Goal: Check status: Check status

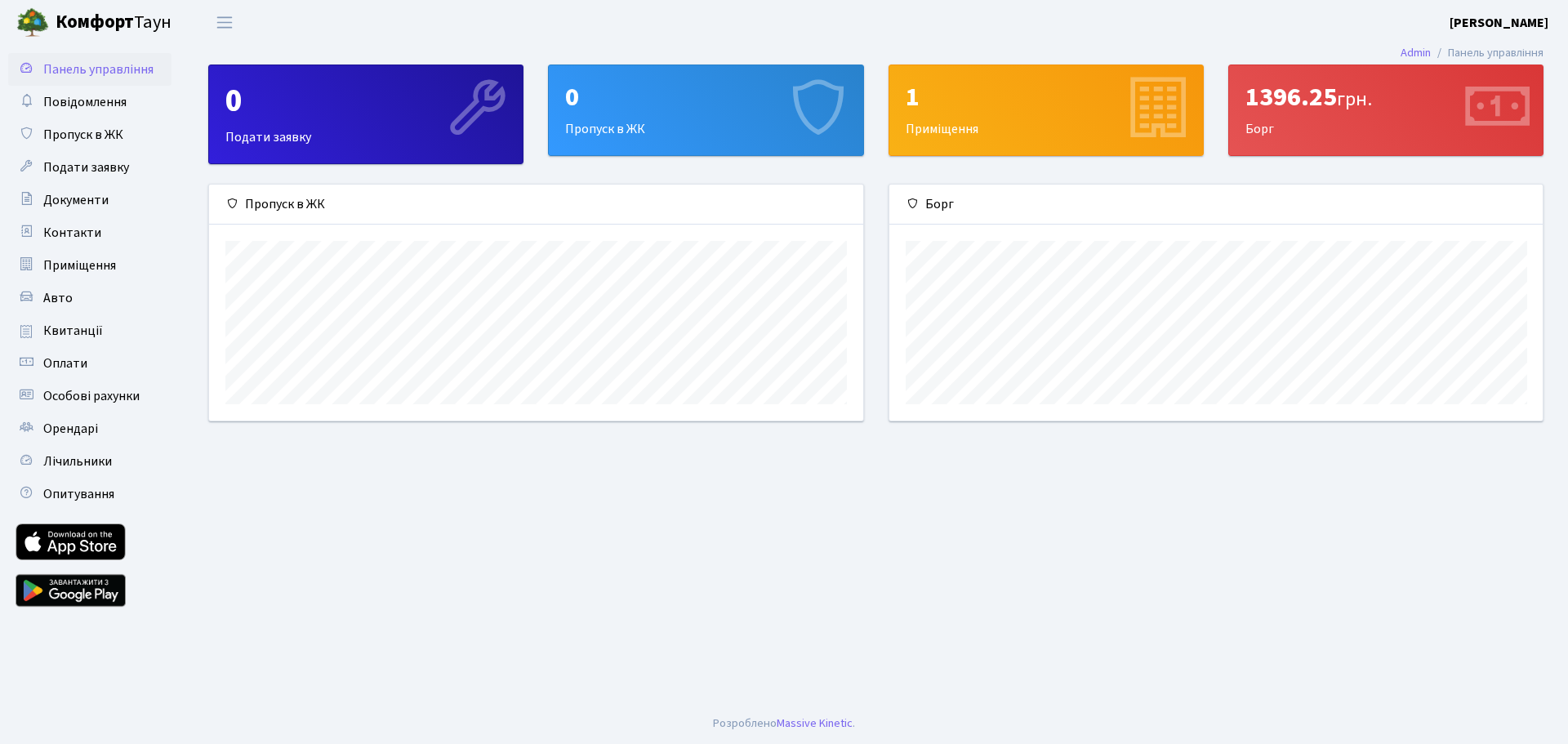
scroll to position [236, 653]
click at [71, 325] on span "Квитанції" at bounding box center [73, 331] width 60 height 18
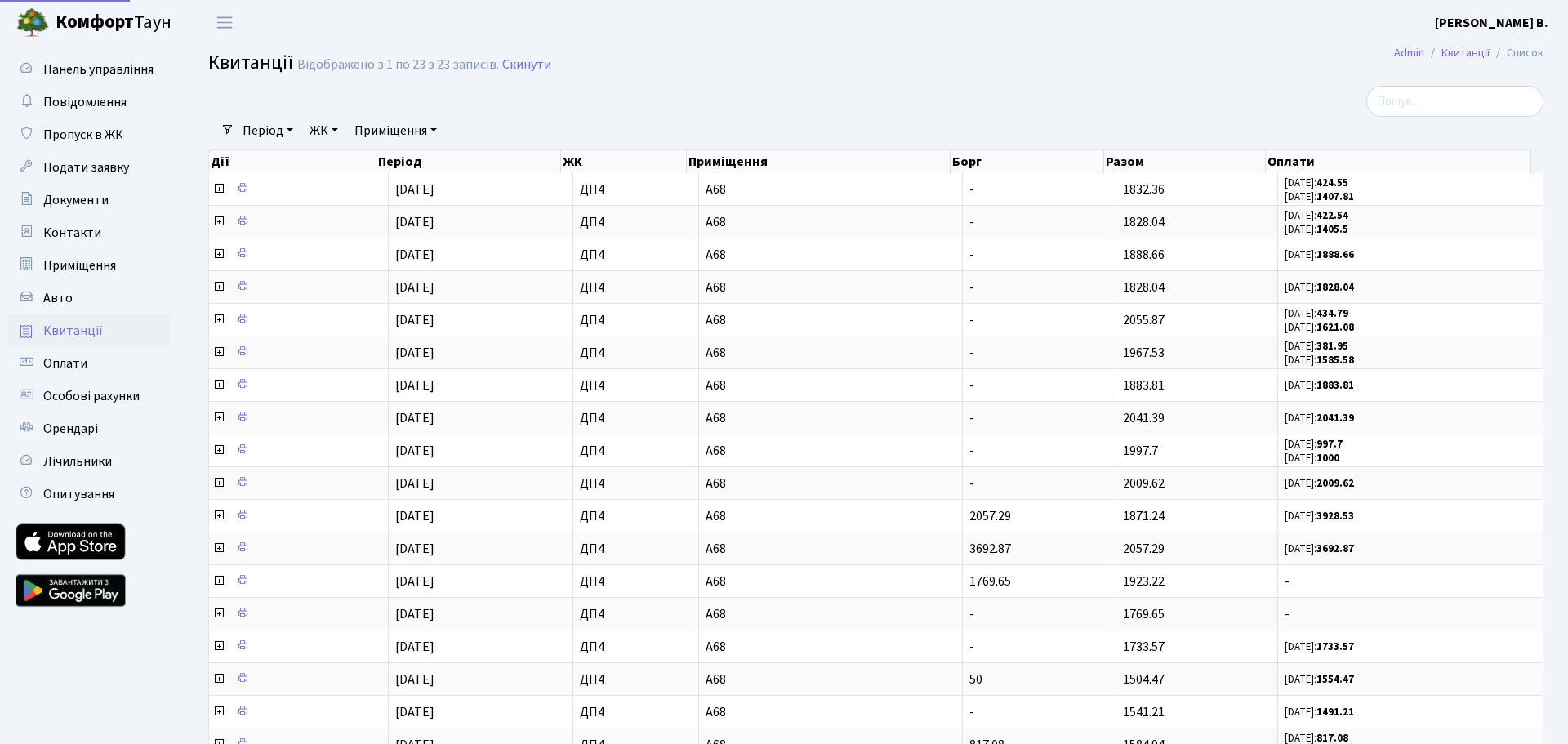
select select "25"
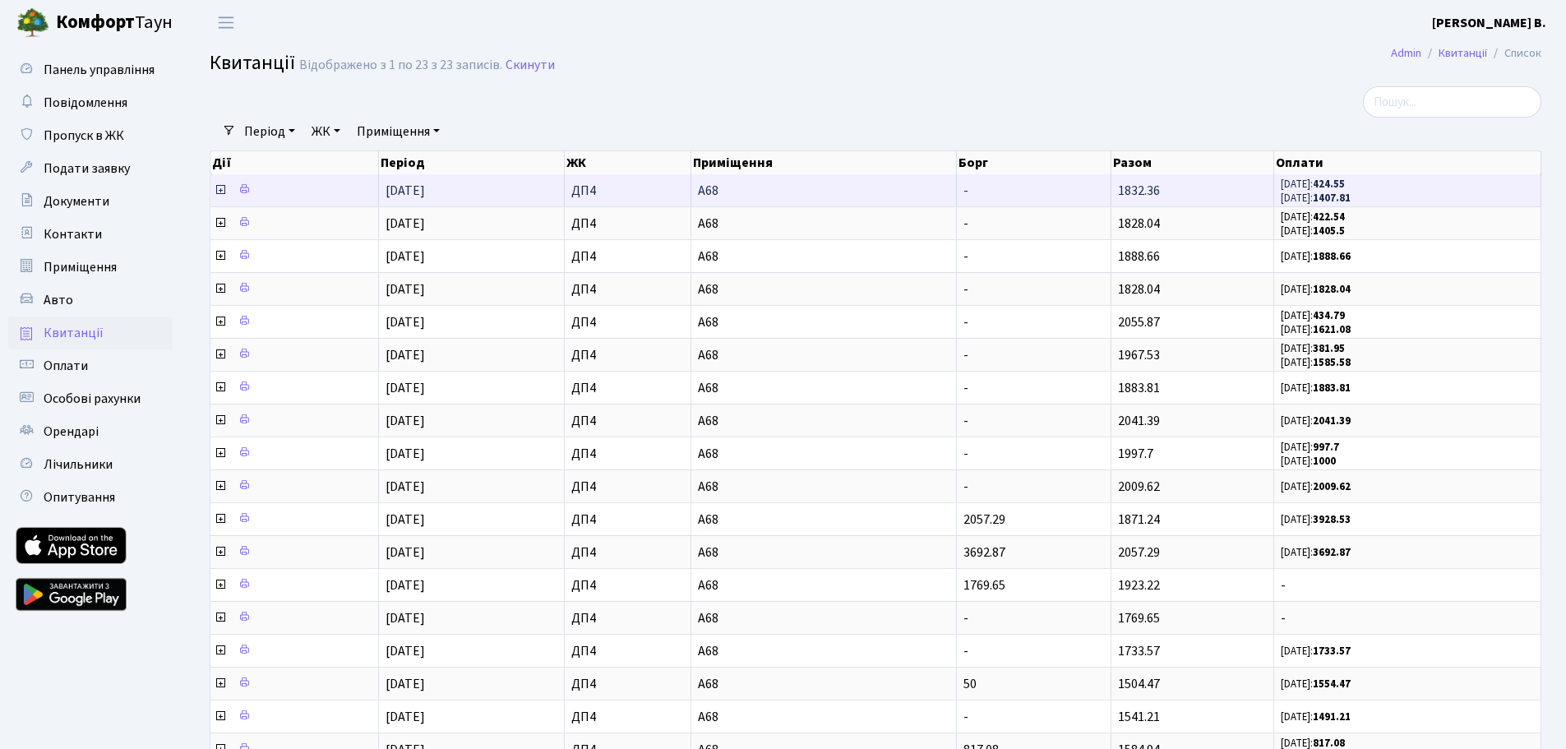
click at [217, 189] on icon at bounding box center [220, 189] width 13 height 13
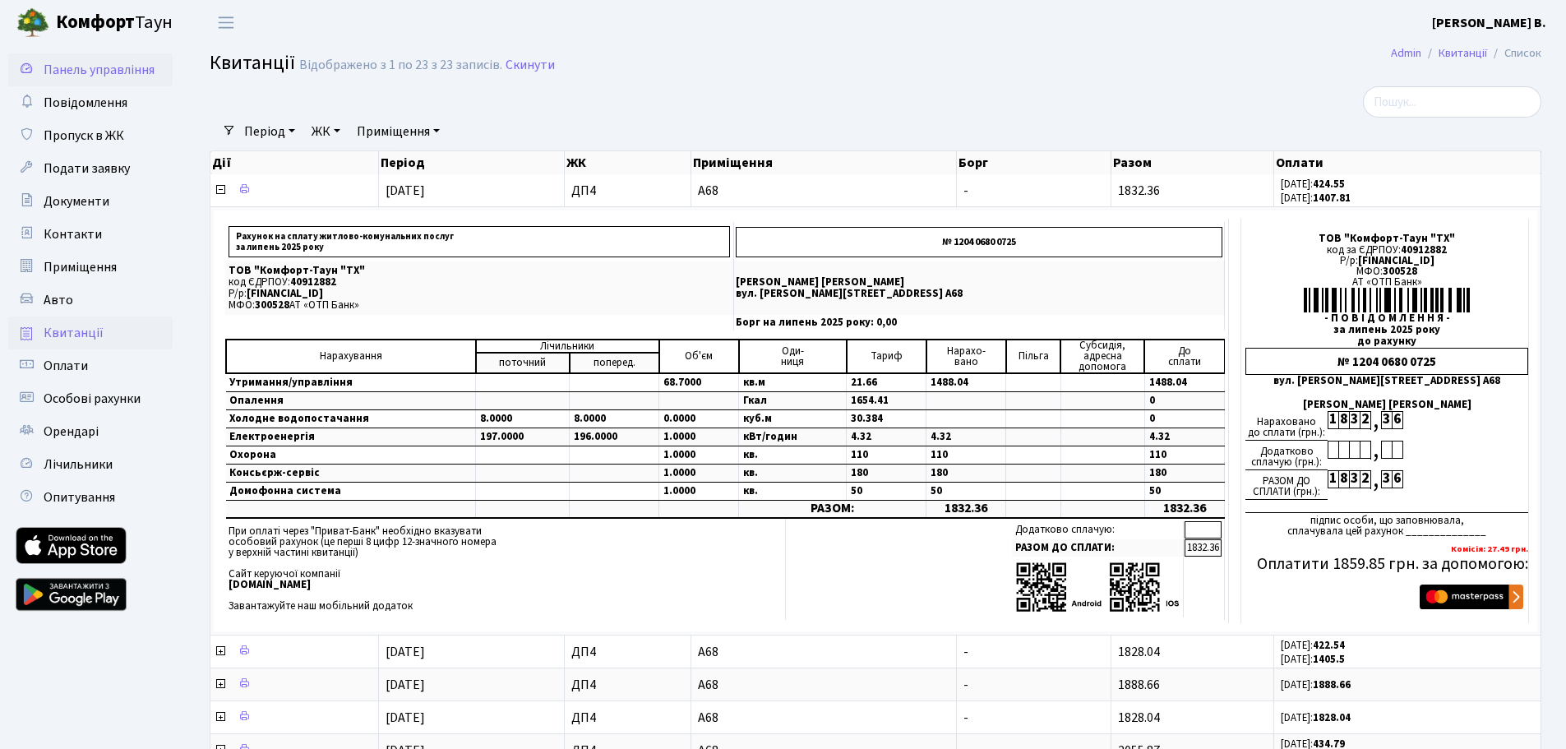
click at [83, 76] on span "Панель управління" at bounding box center [99, 70] width 111 height 18
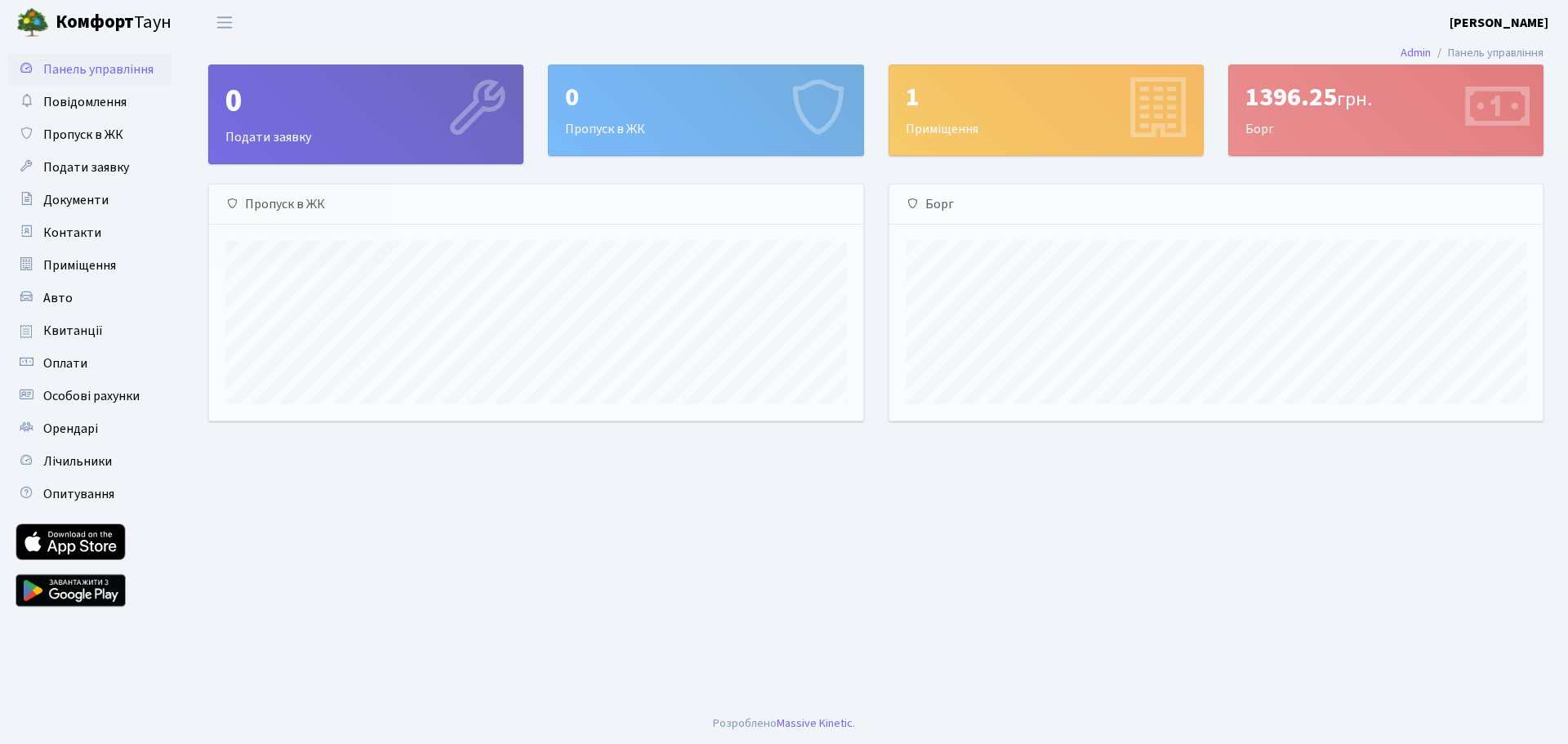
scroll to position [236, 653]
